Goal: Task Accomplishment & Management: Use online tool/utility

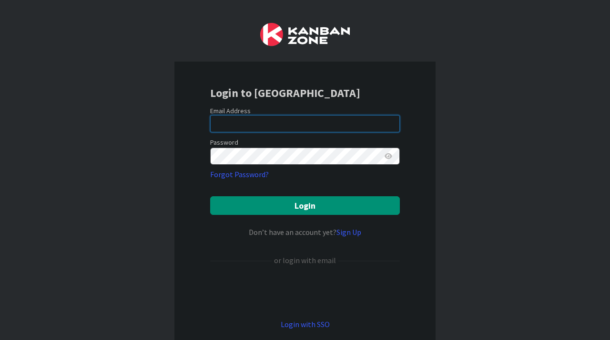
click at [258, 124] on input "email" at bounding box center [305, 123] width 190 height 17
type input "[EMAIL_ADDRESS][PERSON_NAME][DOMAIN_NAME]"
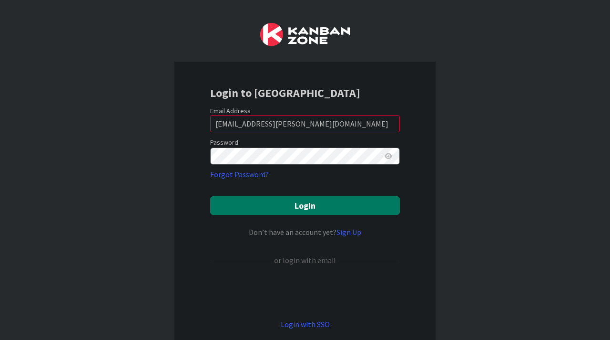
click at [276, 208] on button "Login" at bounding box center [305, 205] width 190 height 19
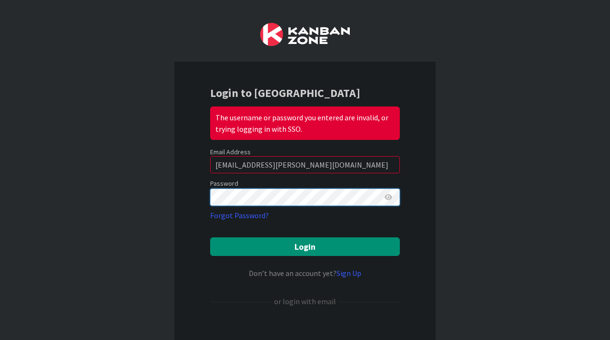
click at [178, 199] on div "Login to Kanban Zone The username or password you entered are invalid, or tryin…" at bounding box center [305, 228] width 261 height 332
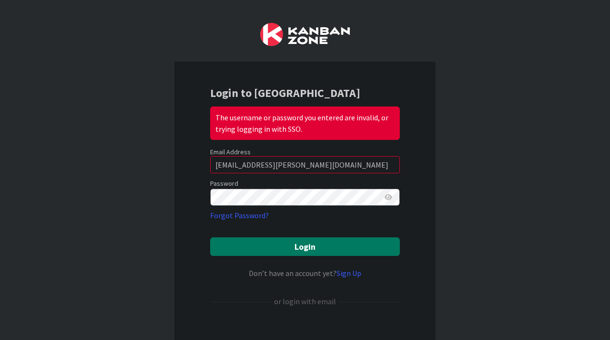
click at [293, 245] on button "Login" at bounding box center [305, 246] width 190 height 19
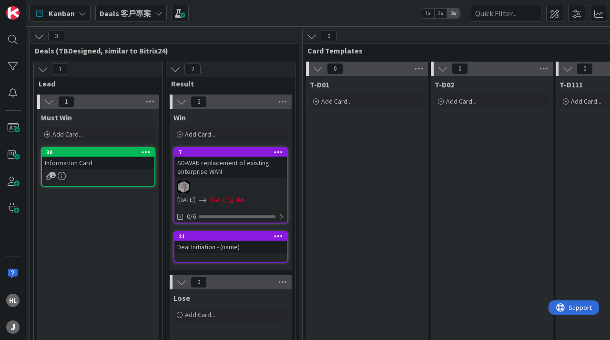
click at [143, 19] on div "Deals 客戶專案" at bounding box center [131, 13] width 72 height 17
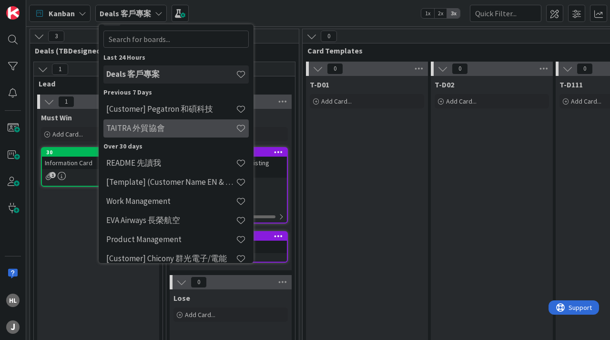
scroll to position [23, 0]
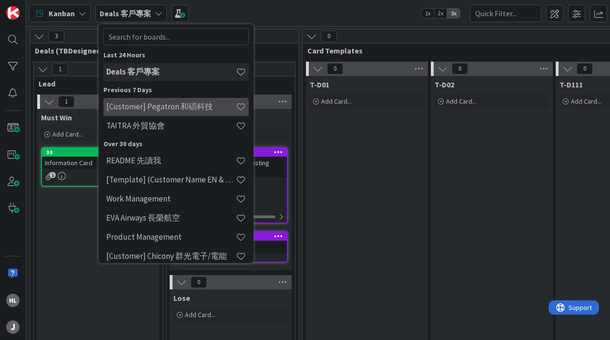
click at [159, 102] on h4 "[Customer] Pegatron 和碩科技" at bounding box center [171, 107] width 130 height 10
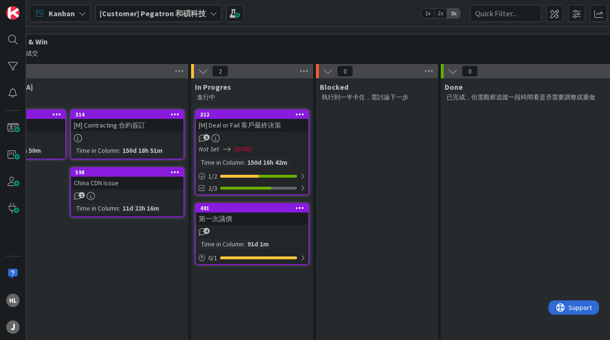
scroll to position [76, 271]
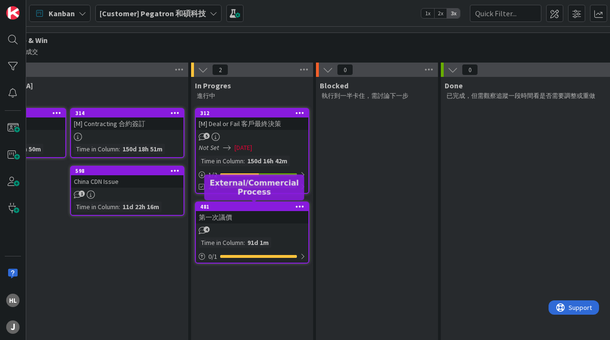
click at [258, 207] on div "481" at bounding box center [254, 206] width 108 height 7
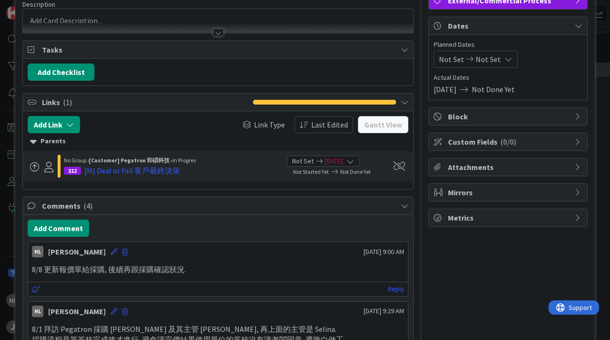
scroll to position [79, 0]
